Goal: Browse casually: Explore the website without a specific task or goal

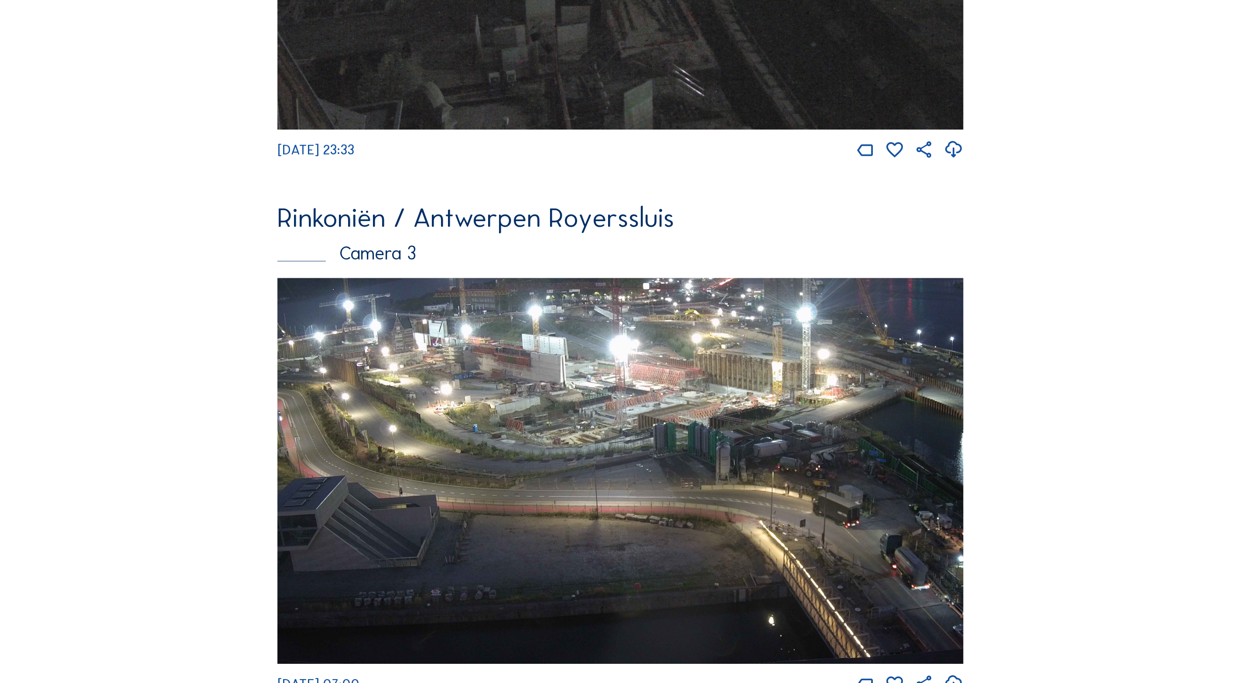
scroll to position [1653, 0]
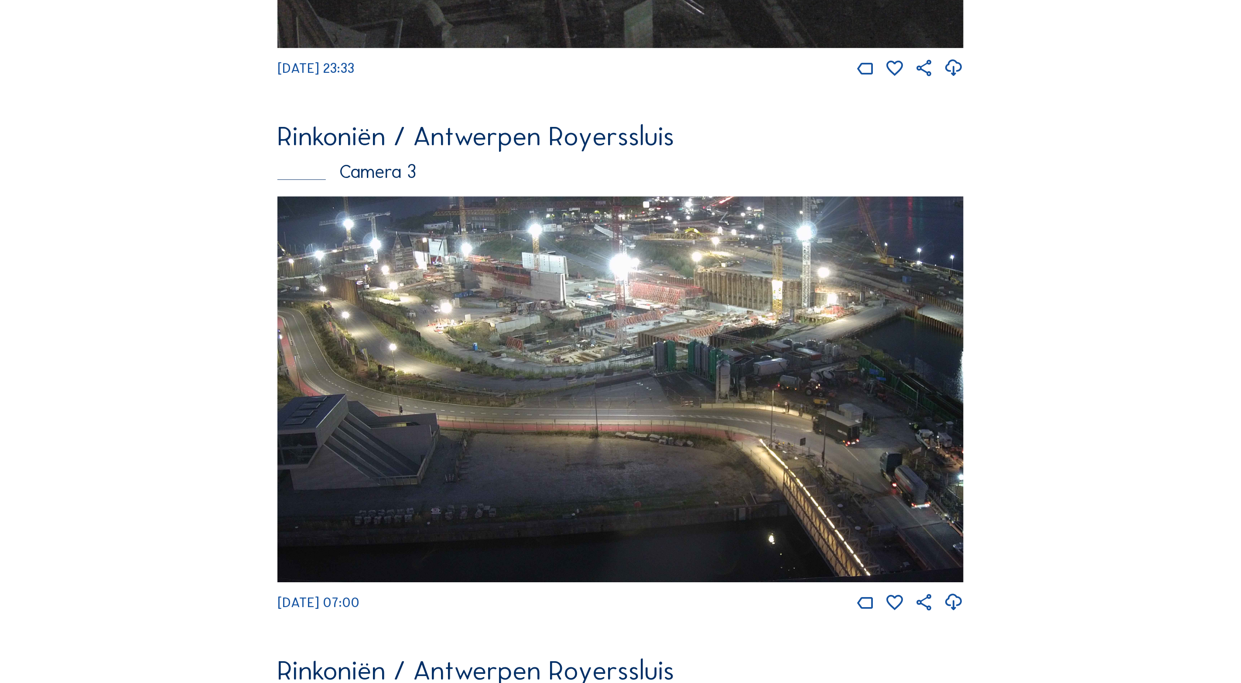
click at [670, 379] on img at bounding box center [620, 389] width 686 height 386
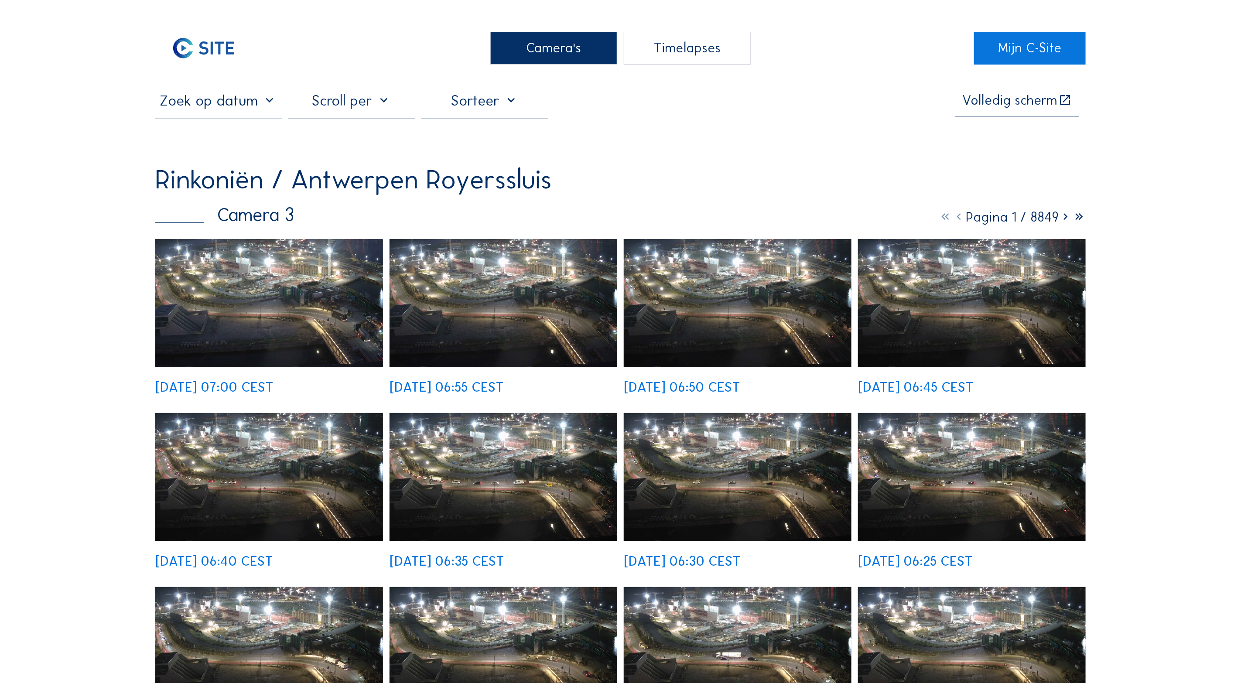
click at [319, 304] on img at bounding box center [269, 303] width 228 height 128
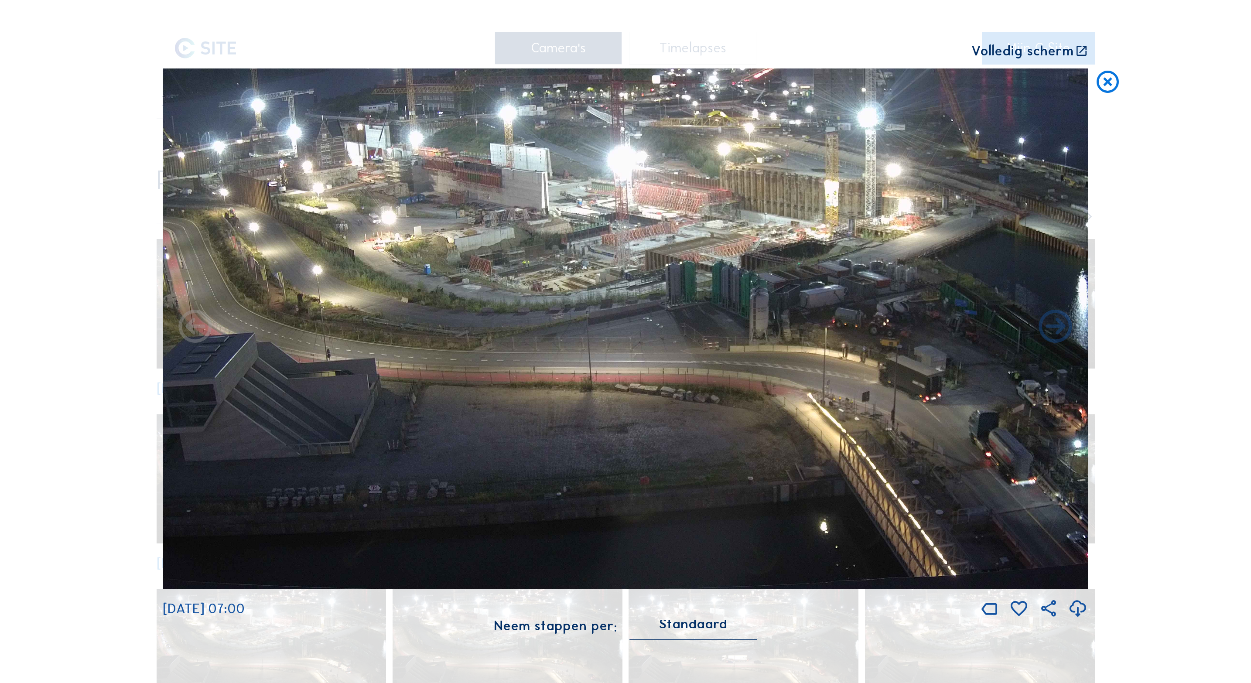
click at [1081, 52] on icon at bounding box center [1082, 51] width 14 height 14
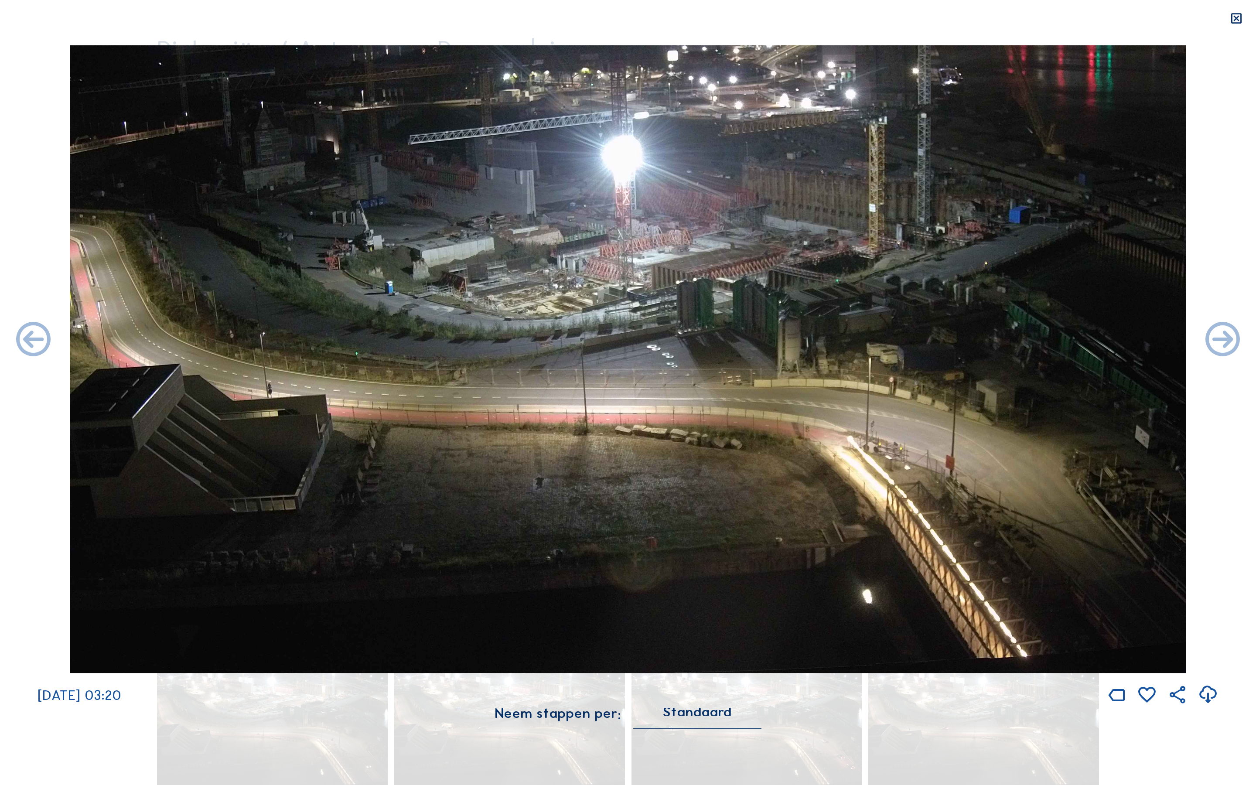
click at [1238, 21] on icon at bounding box center [1236, 19] width 14 height 14
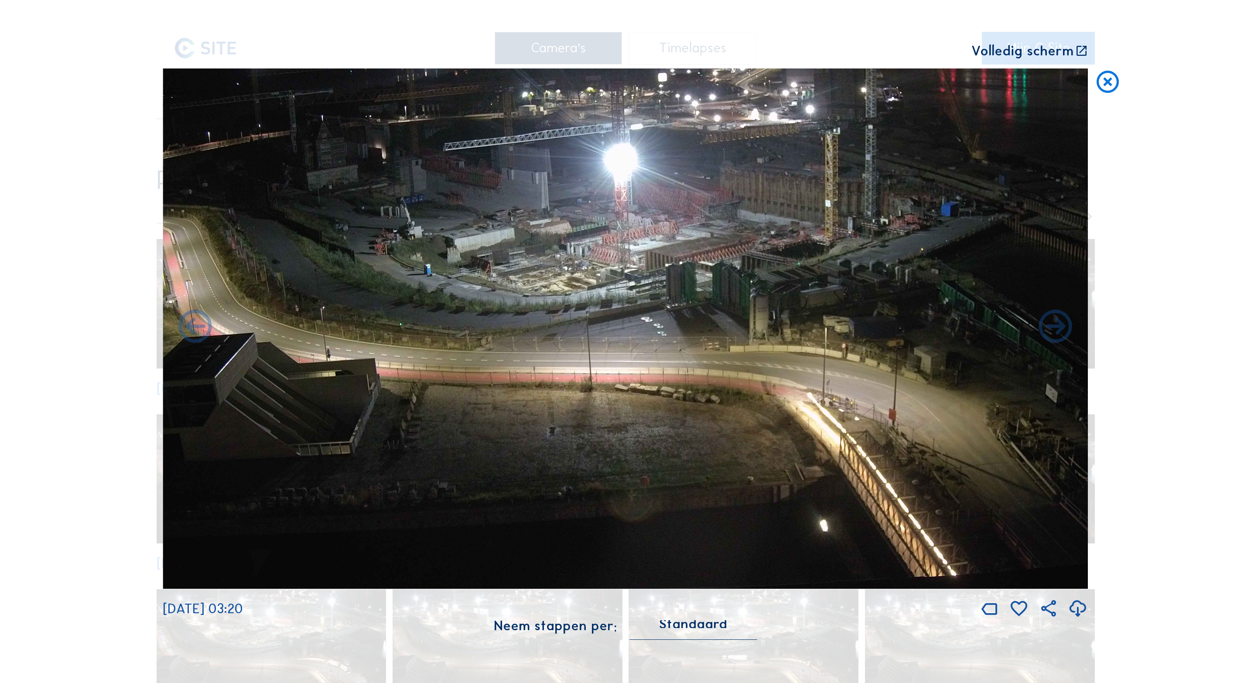
drag, startPoint x: 1108, startPoint y: 82, endPoint x: 1108, endPoint y: 74, distance: 8.7
click at [1107, 82] on icon at bounding box center [1107, 81] width 27 height 27
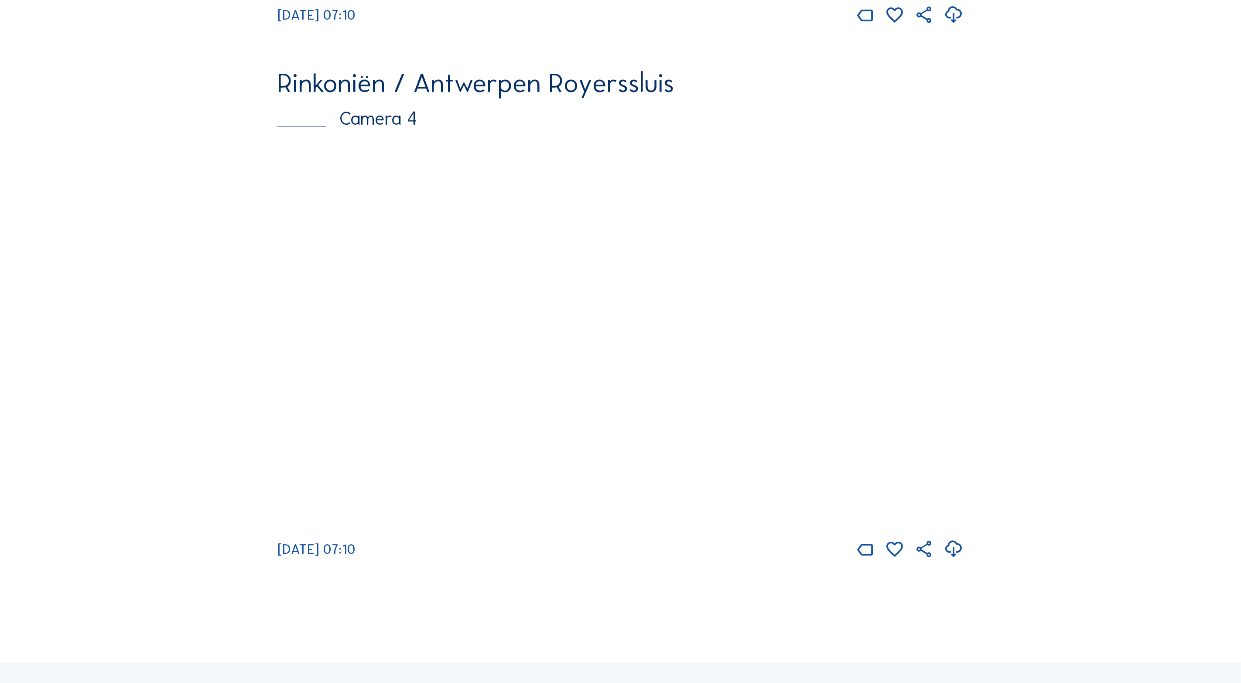
scroll to position [2242, 0]
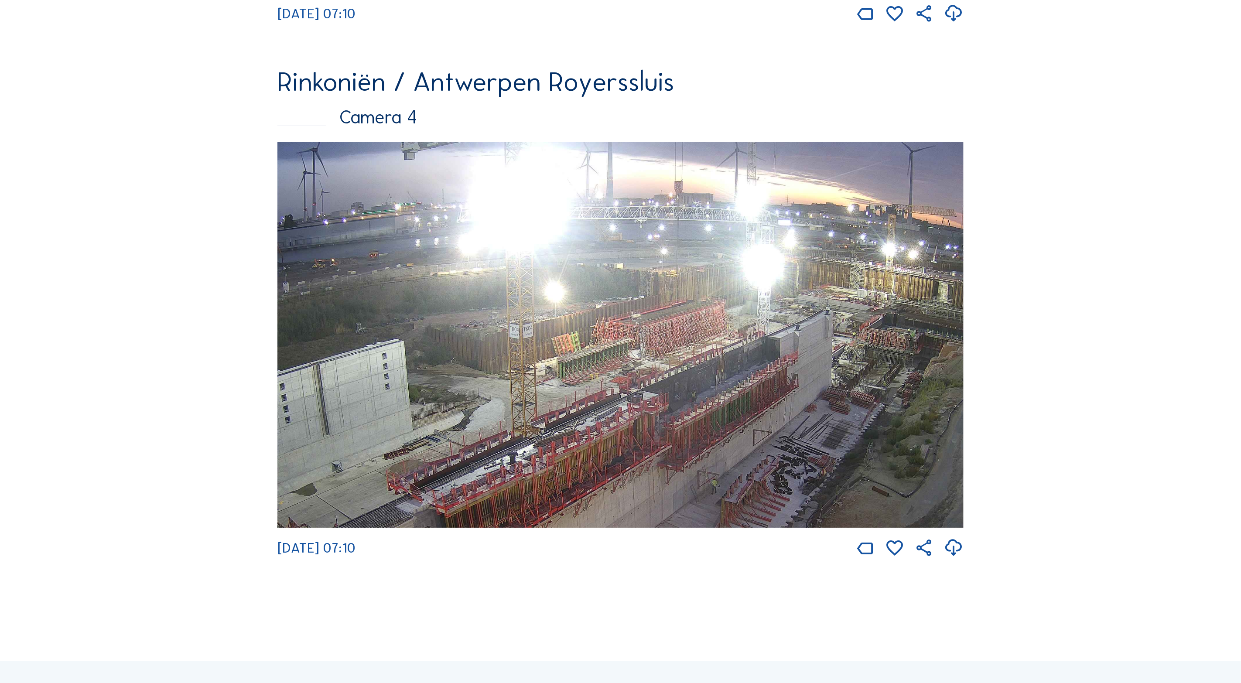
drag, startPoint x: 665, startPoint y: 314, endPoint x: 691, endPoint y: 438, distance: 126.6
click at [691, 438] on img at bounding box center [620, 335] width 686 height 386
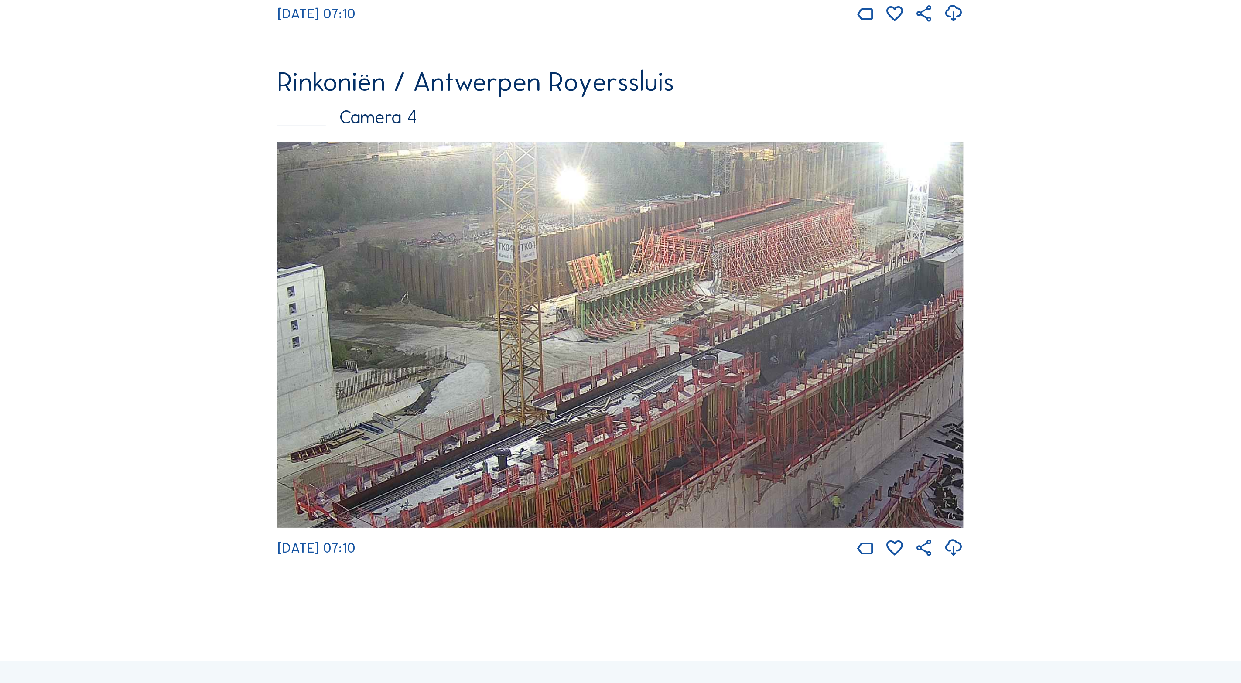
drag, startPoint x: 567, startPoint y: 423, endPoint x: 741, endPoint y: 368, distance: 182.5
click at [741, 368] on img at bounding box center [620, 335] width 686 height 386
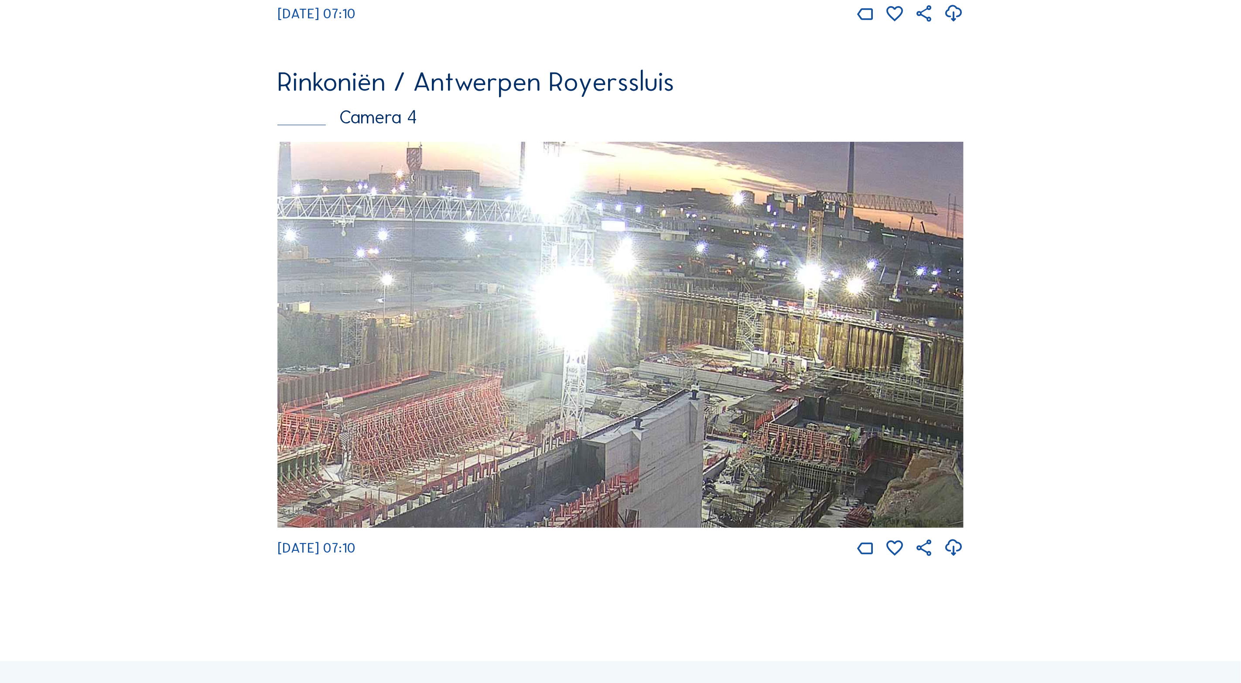
drag, startPoint x: 893, startPoint y: 318, endPoint x: 722, endPoint y: 431, distance: 204.6
click at [722, 431] on img at bounding box center [620, 335] width 686 height 386
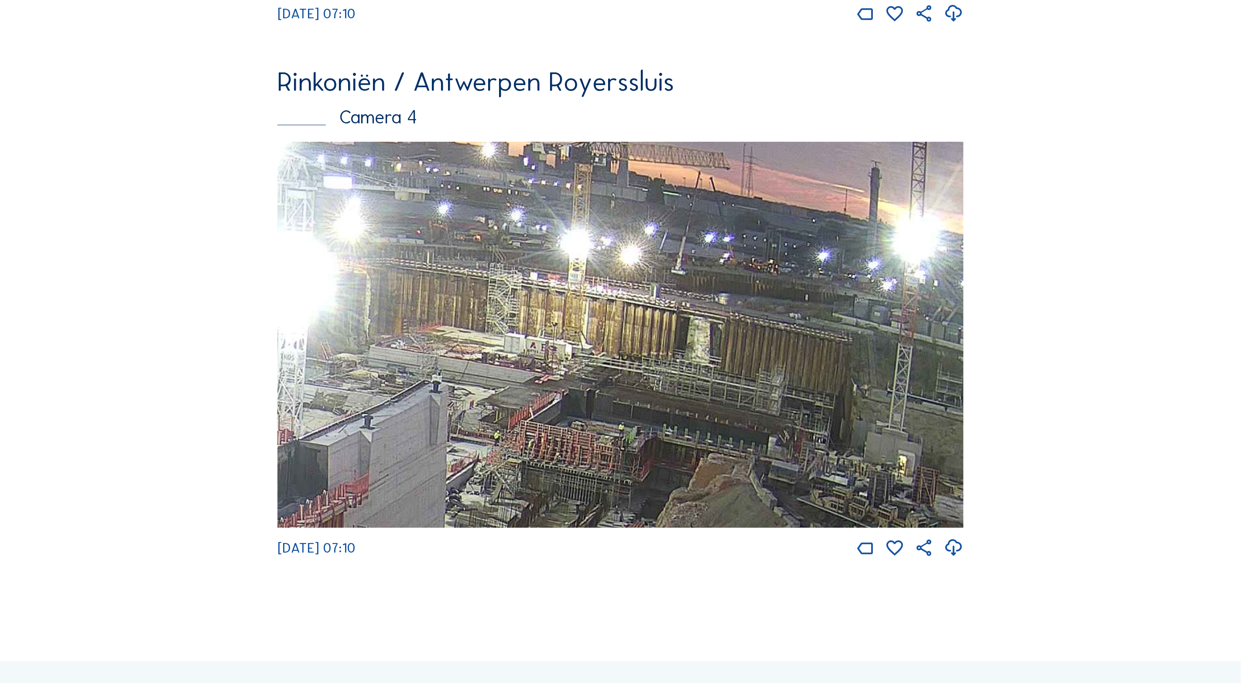
drag, startPoint x: 839, startPoint y: 433, endPoint x: 575, endPoint y: 427, distance: 264.0
click at [576, 427] on img at bounding box center [620, 335] width 686 height 386
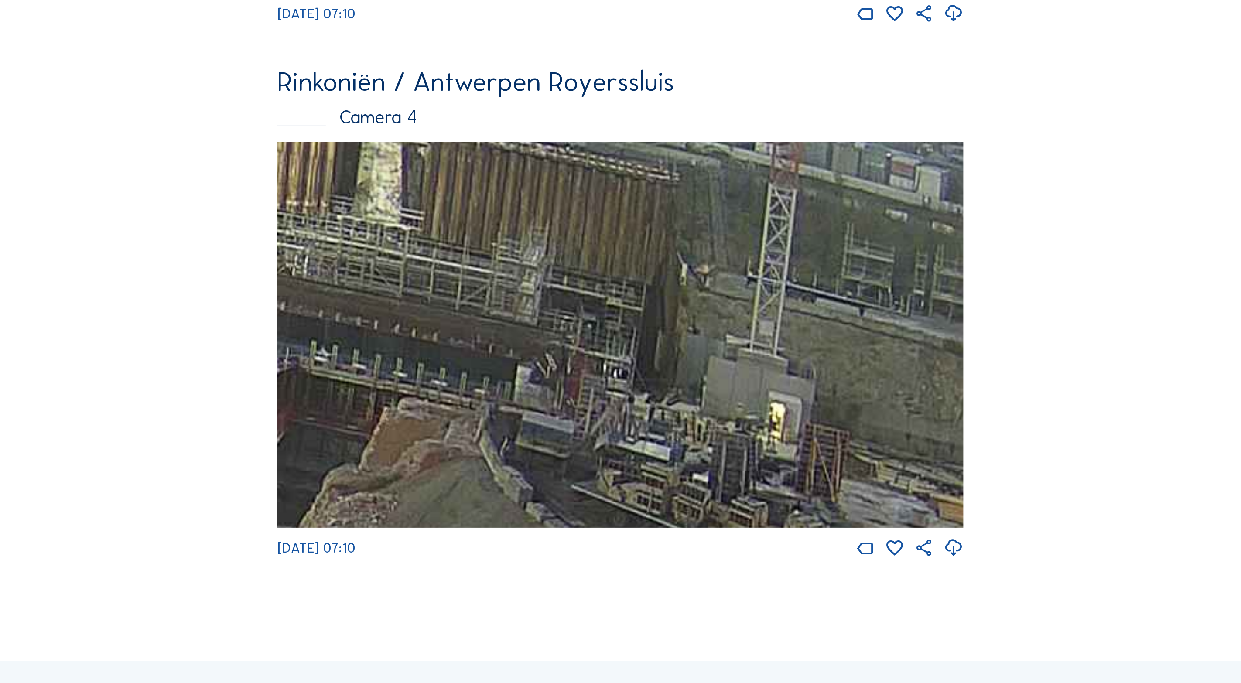
drag, startPoint x: 625, startPoint y: 433, endPoint x: 242, endPoint y: 332, distance: 395.5
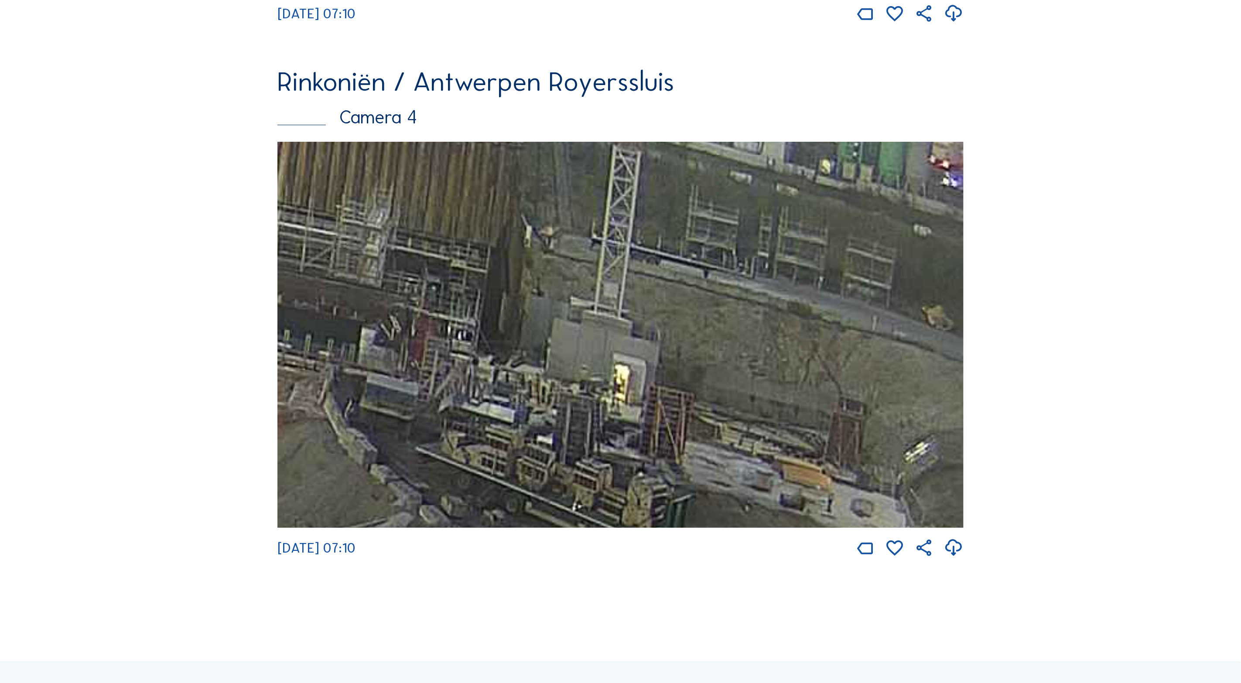
drag, startPoint x: 663, startPoint y: 424, endPoint x: 545, endPoint y: 394, distance: 121.4
click at [544, 394] on img at bounding box center [620, 335] width 686 height 386
